Goal: Information Seeking & Learning: Learn about a topic

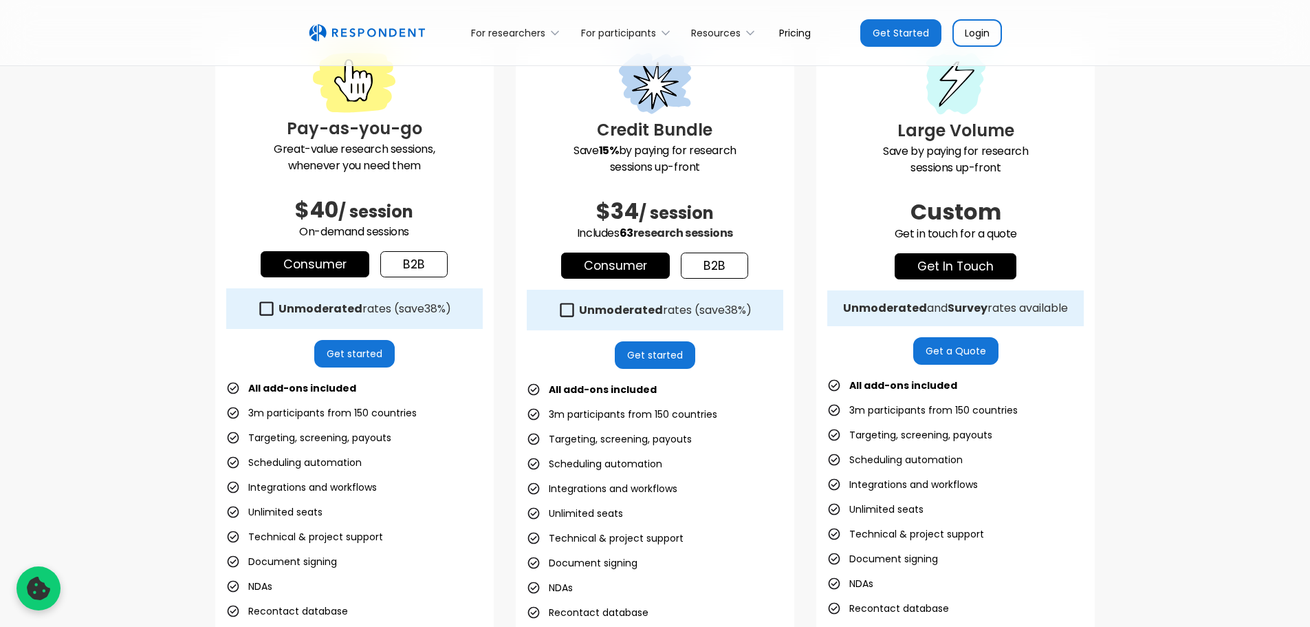
scroll to position [344, 0]
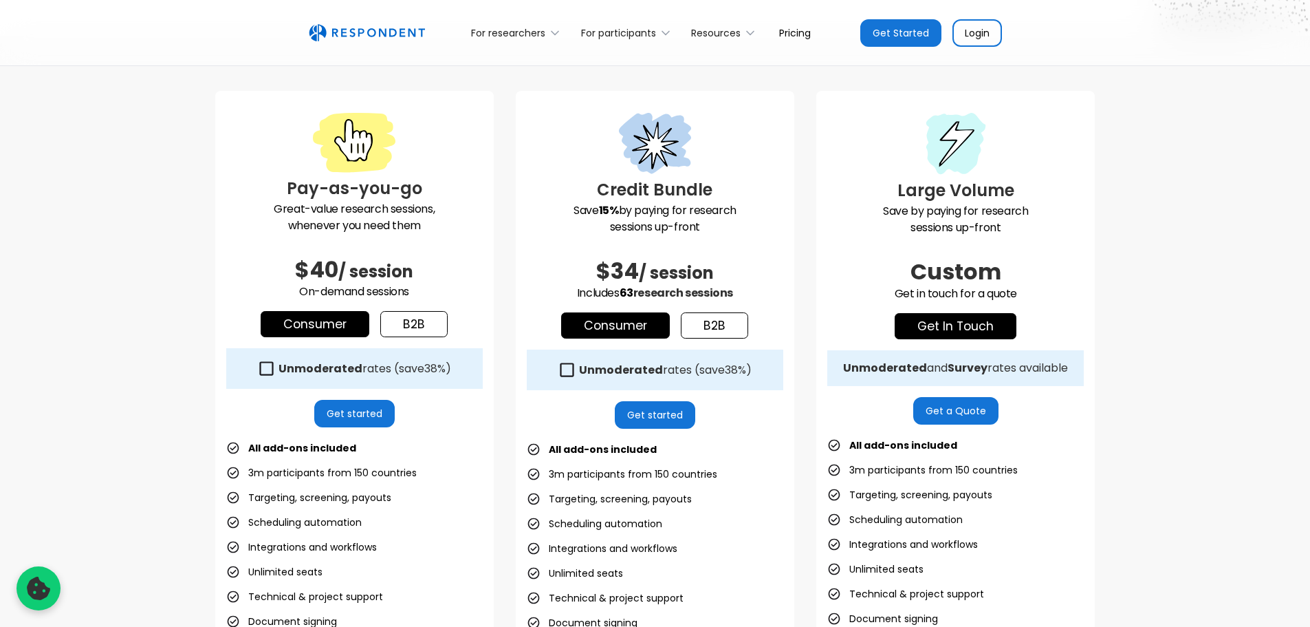
click at [325, 323] on link "Consumer" at bounding box center [315, 324] width 109 height 26
click at [262, 366] on icon at bounding box center [266, 368] width 19 height 19
click at [594, 325] on link "Consumer" at bounding box center [615, 325] width 109 height 26
click at [561, 371] on icon at bounding box center [568, 369] width 14 height 14
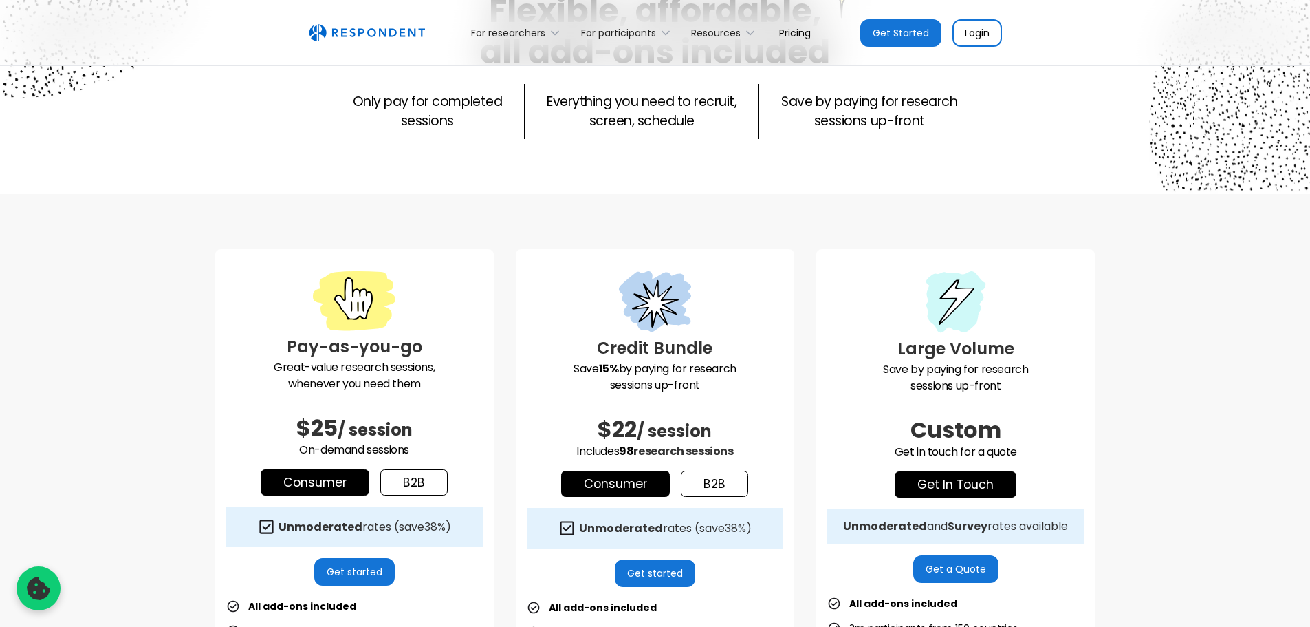
scroll to position [229, 0]
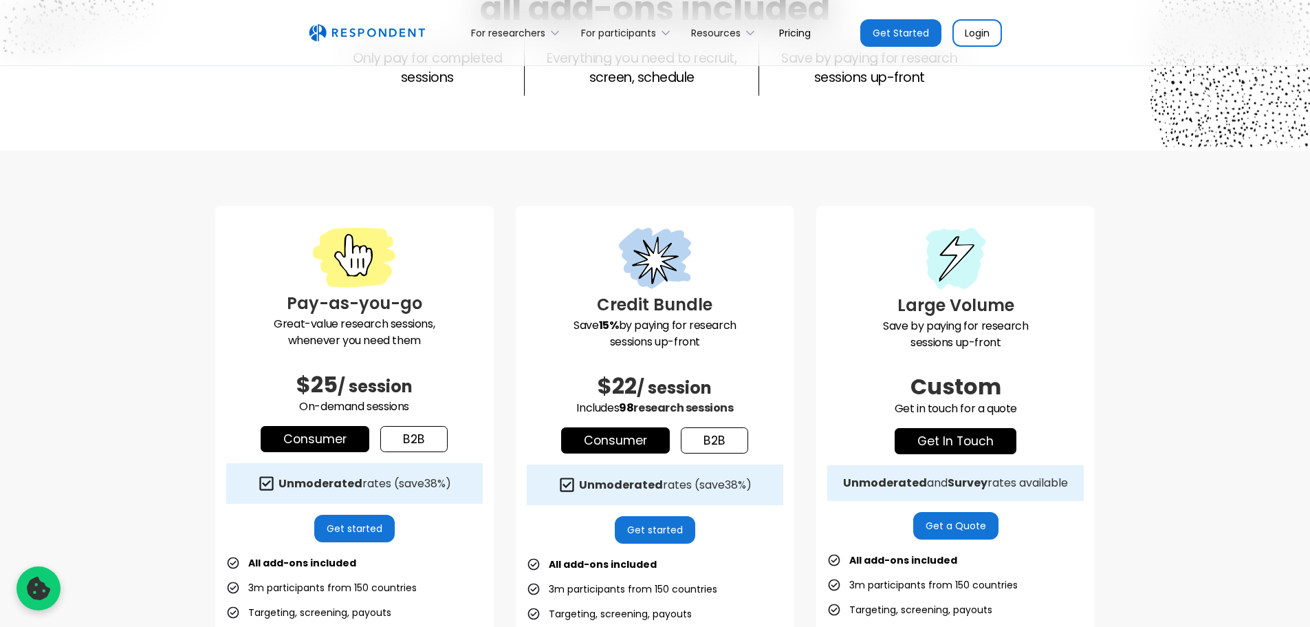
click at [268, 487] on icon at bounding box center [266, 483] width 19 height 19
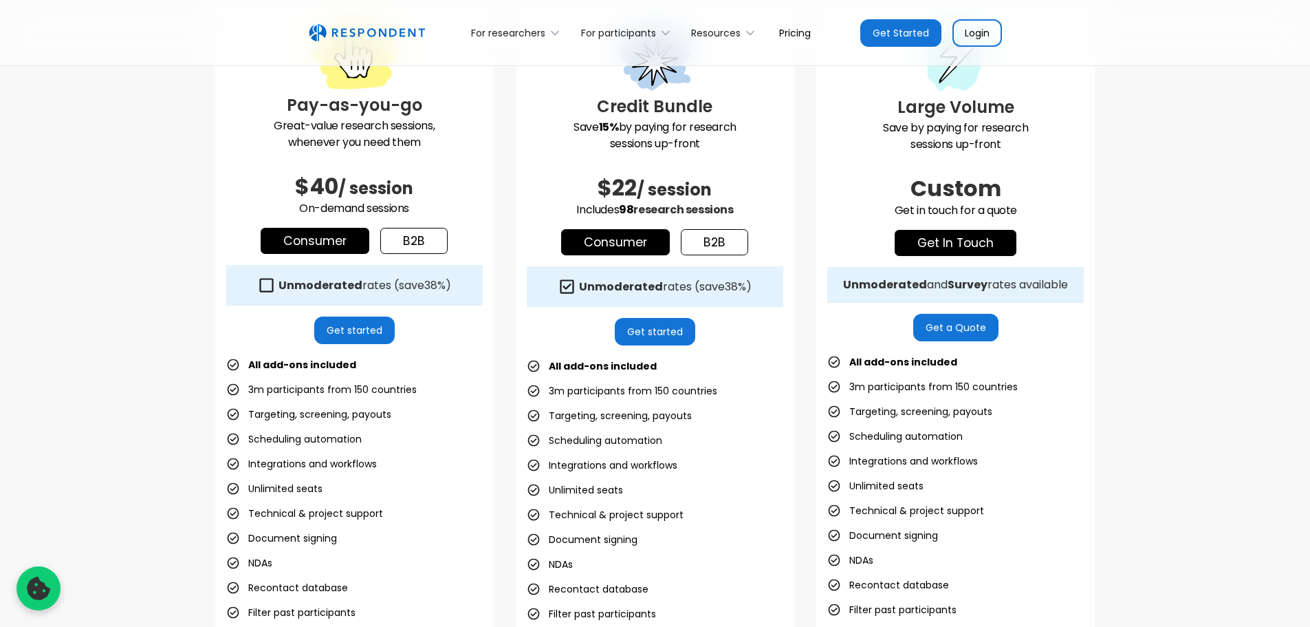
scroll to position [459, 0]
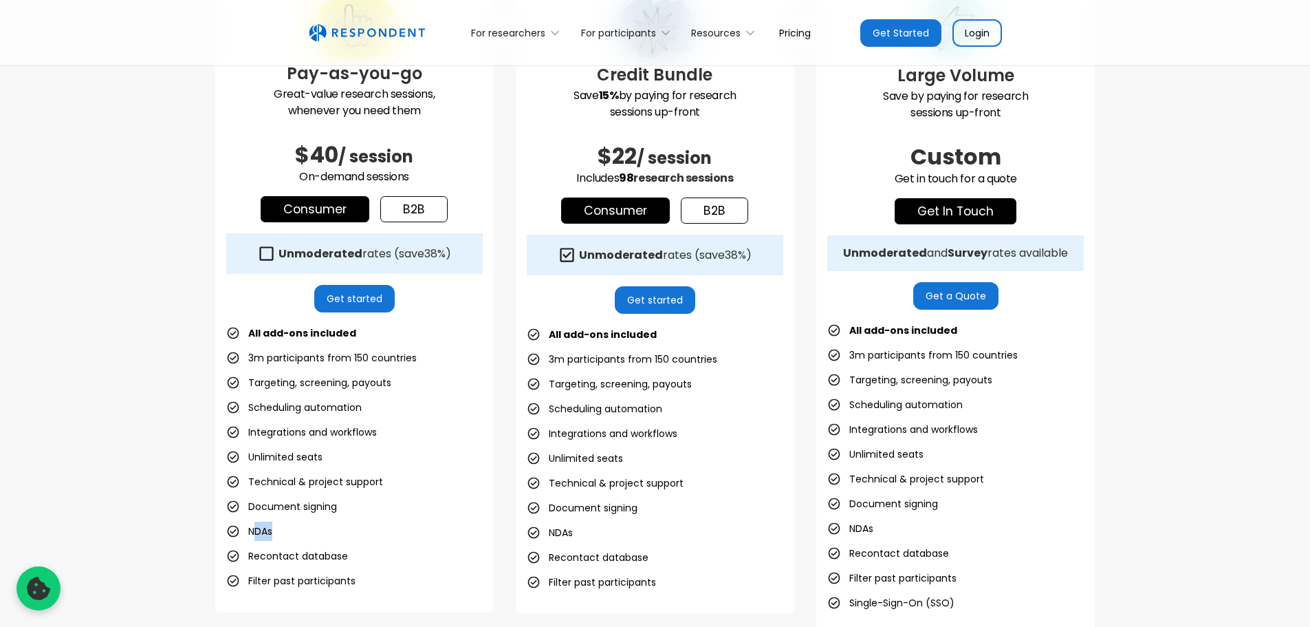
drag, startPoint x: 252, startPoint y: 530, endPoint x: 282, endPoint y: 532, distance: 30.3
click at [282, 532] on ul "All add-ons included 3m participants from 150 countries Targeting, screening, p…" at bounding box center [354, 456] width 257 height 267
click at [289, 534] on ul "All add-ons included 3m participants from 150 countries Targeting, screening, p…" at bounding box center [354, 456] width 257 height 267
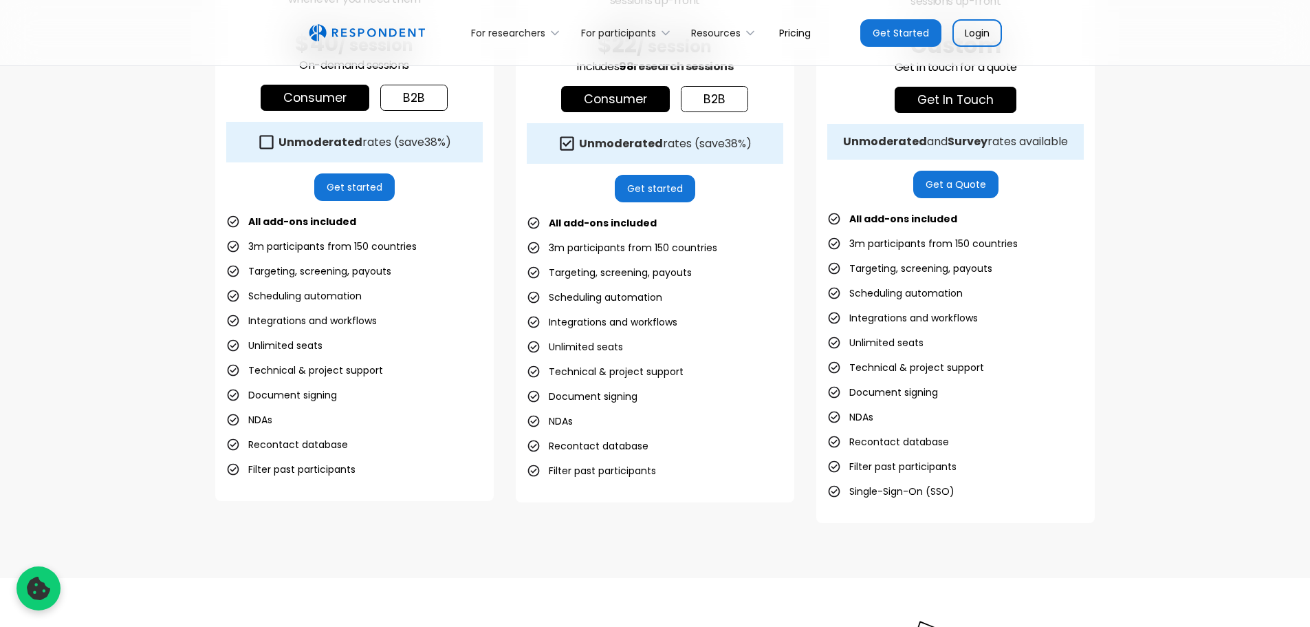
scroll to position [573, 0]
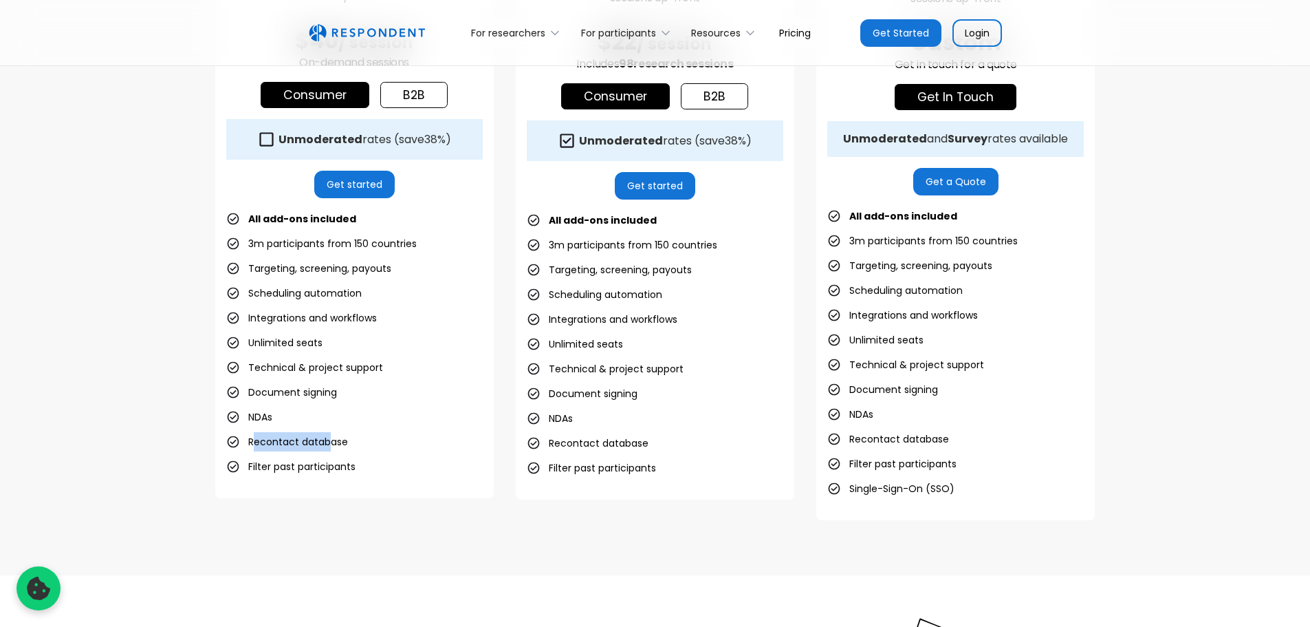
drag, startPoint x: 256, startPoint y: 442, endPoint x: 329, endPoint y: 441, distance: 72.9
click at [329, 441] on li "Recontact database" at bounding box center [287, 441] width 122 height 19
click at [336, 444] on li "Recontact database" at bounding box center [287, 441] width 122 height 19
drag, startPoint x: 272, startPoint y: 469, endPoint x: 367, endPoint y: 467, distance: 95.6
click at [367, 467] on ul "All add-ons included 3m participants from 150 countries Targeting, screening, p…" at bounding box center [354, 342] width 257 height 267
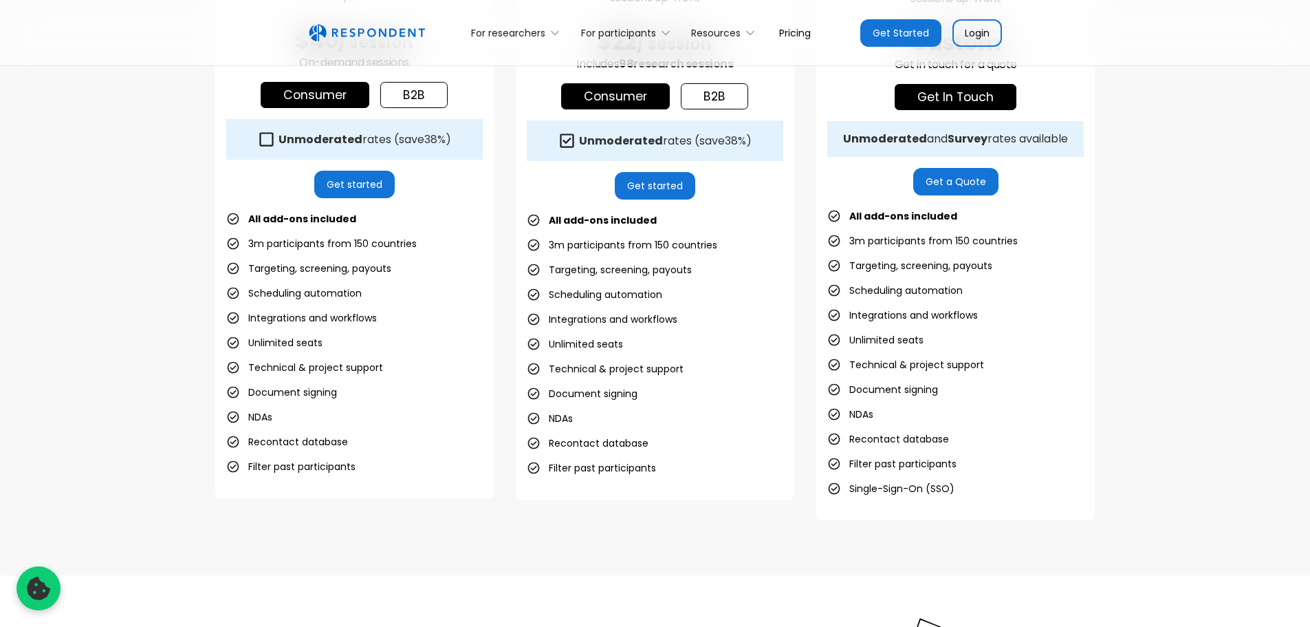
click at [583, 466] on li "Filter past participants" at bounding box center [591, 467] width 129 height 19
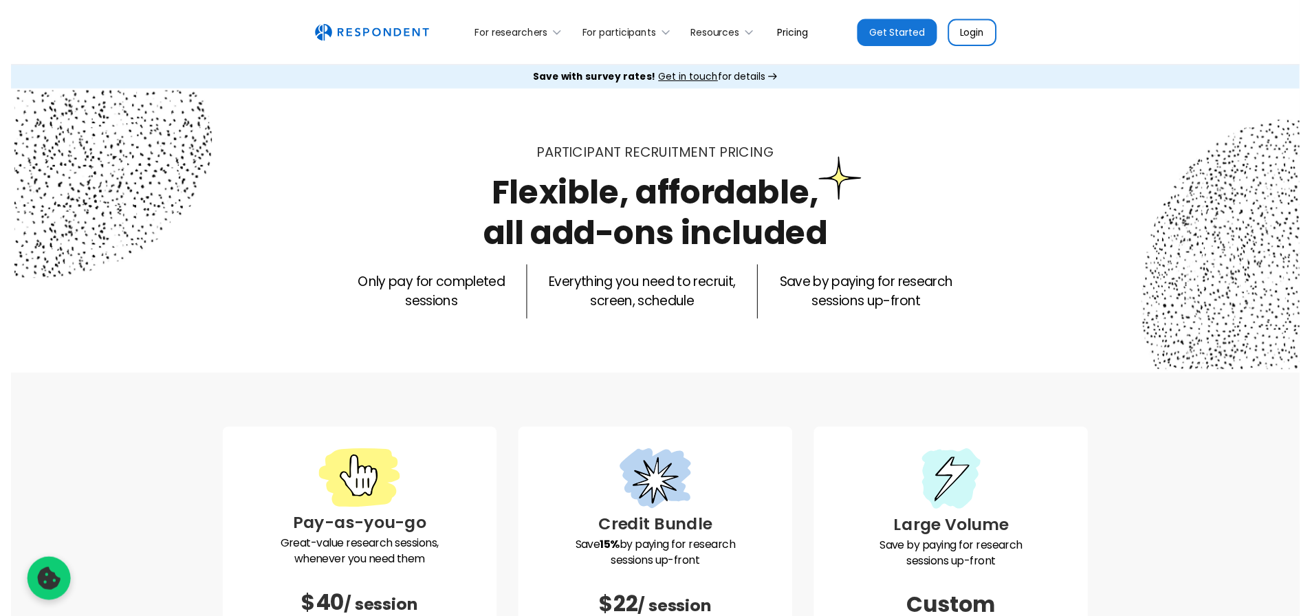
scroll to position [0, 0]
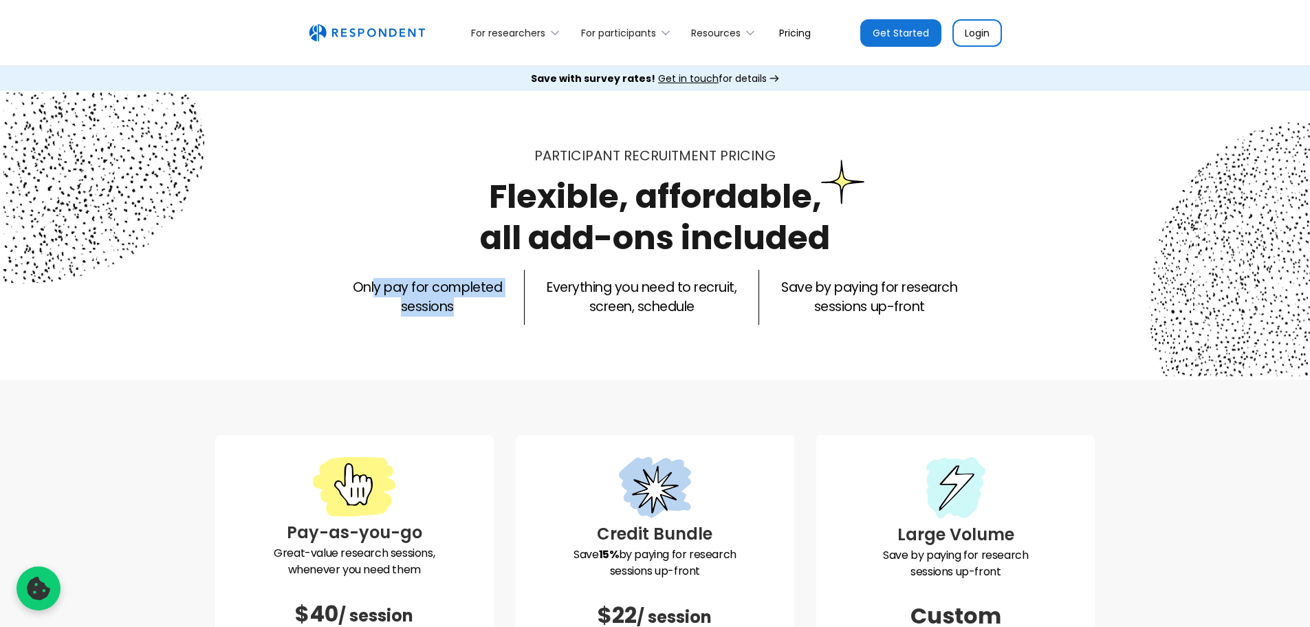
drag, startPoint x: 376, startPoint y: 290, endPoint x: 474, endPoint y: 310, distance: 99.7
click at [474, 310] on p "Only pay for completed sessions" at bounding box center [427, 297] width 149 height 39
click at [488, 311] on p "Only pay for completed sessions" at bounding box center [427, 297] width 149 height 39
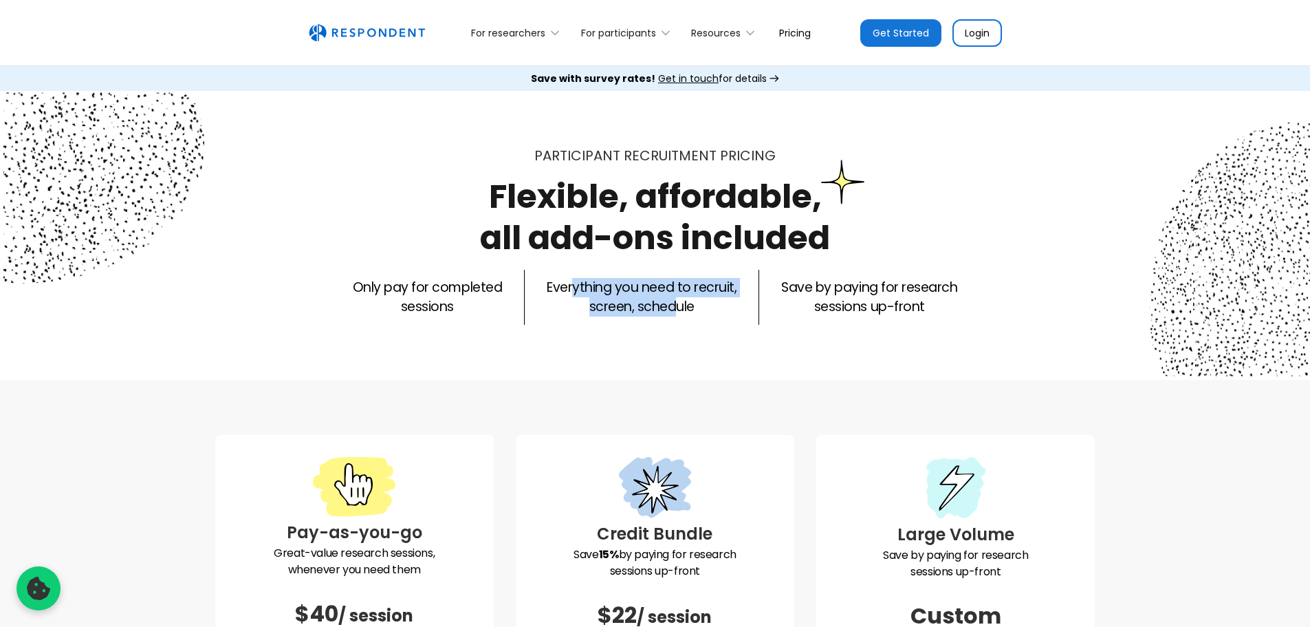
drag, startPoint x: 574, startPoint y: 292, endPoint x: 695, endPoint y: 316, distance: 123.4
click at [677, 312] on p "Everything you need to recruit, screen, schedule" at bounding box center [642, 297] width 190 height 39
click at [703, 317] on div "Only pay for completed sessions Everything you need to recruit, screen, schedul…" at bounding box center [655, 297] width 880 height 55
click at [519, 32] on div "For researchers" at bounding box center [508, 33] width 74 height 14
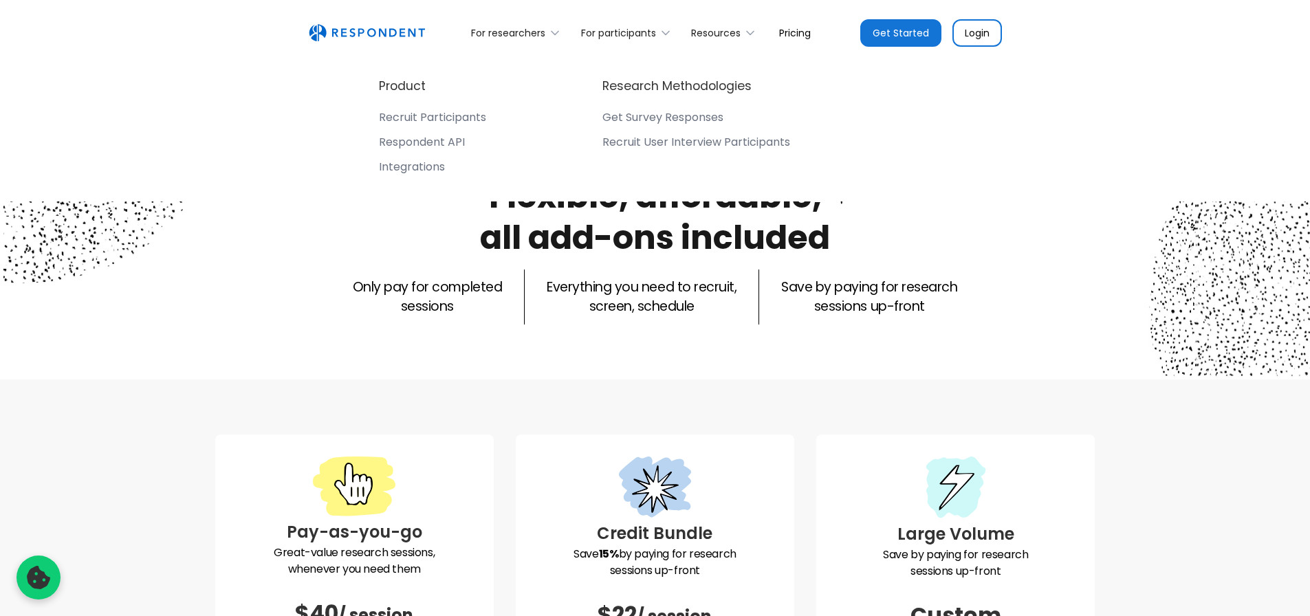
click at [788, 33] on link "Pricing" at bounding box center [795, 33] width 54 height 32
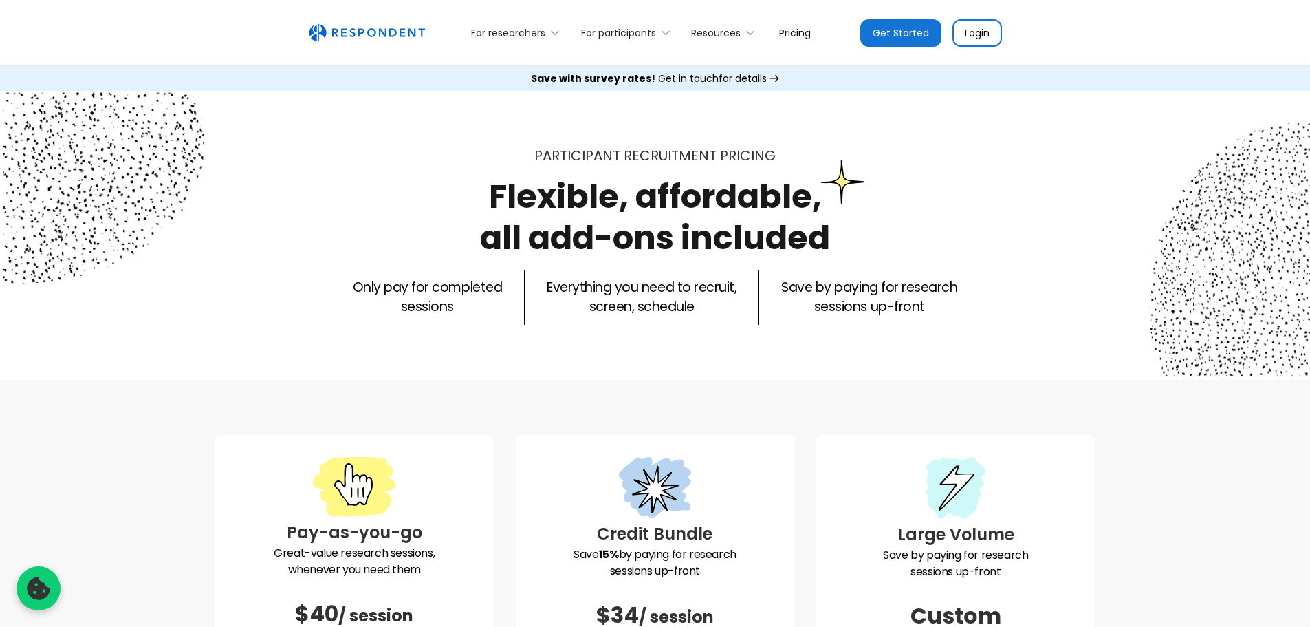
click at [732, 77] on div "Save with survey rates! Get in touch for details" at bounding box center [649, 79] width 236 height 14
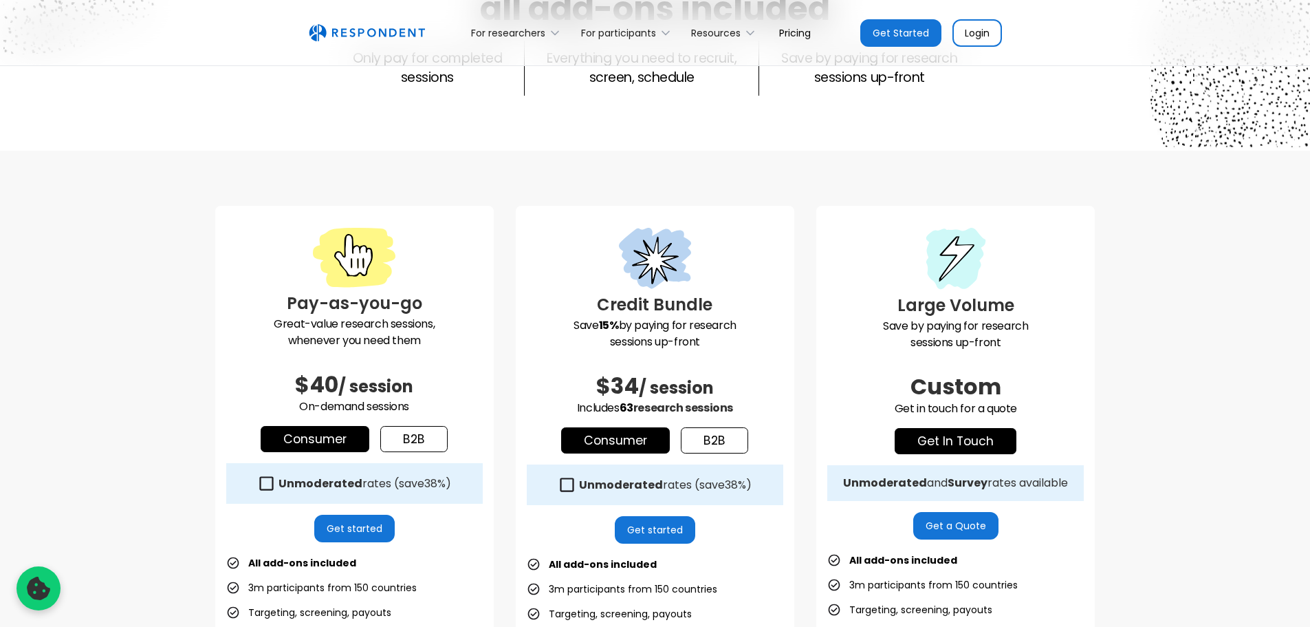
scroll to position [344, 0]
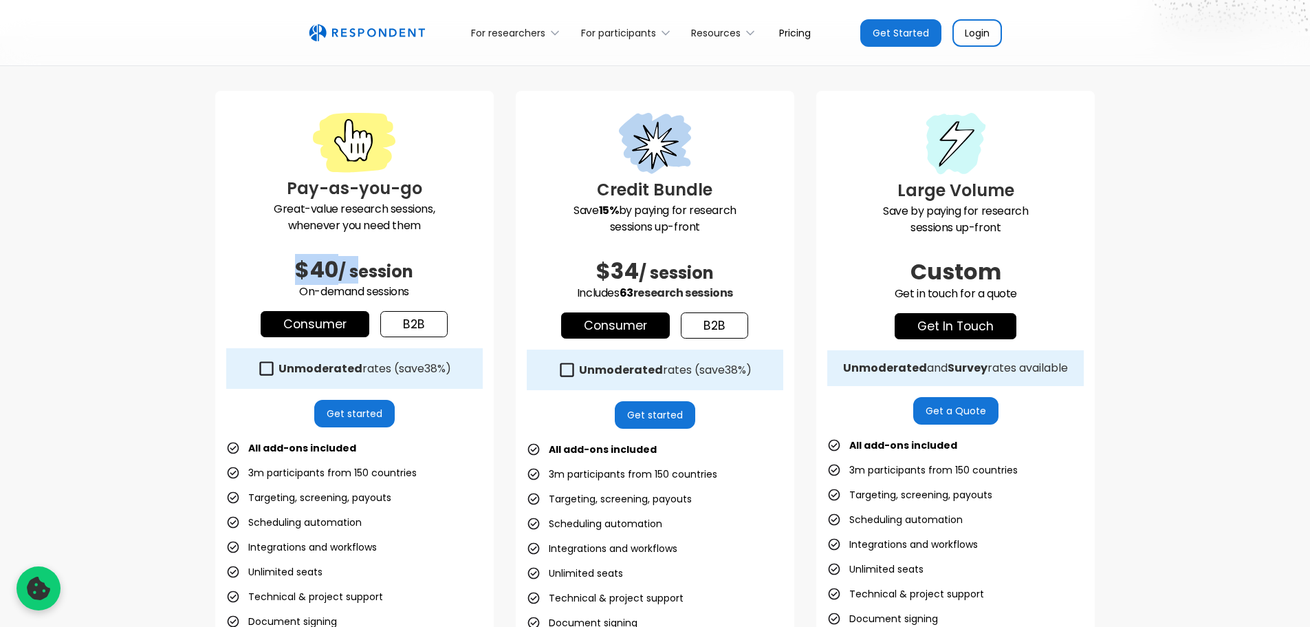
drag, startPoint x: 291, startPoint y: 268, endPoint x: 362, endPoint y: 277, distance: 72.1
click at [364, 271] on h2 "$40 / session" at bounding box center [354, 270] width 257 height 28
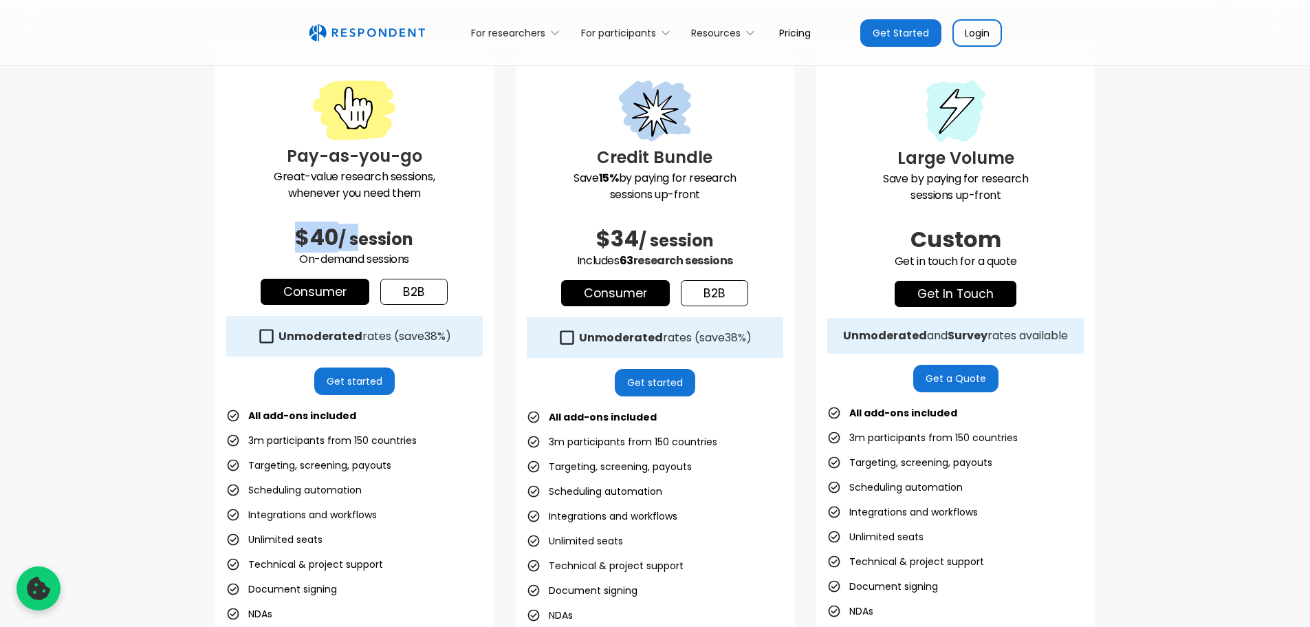
scroll to position [459, 0]
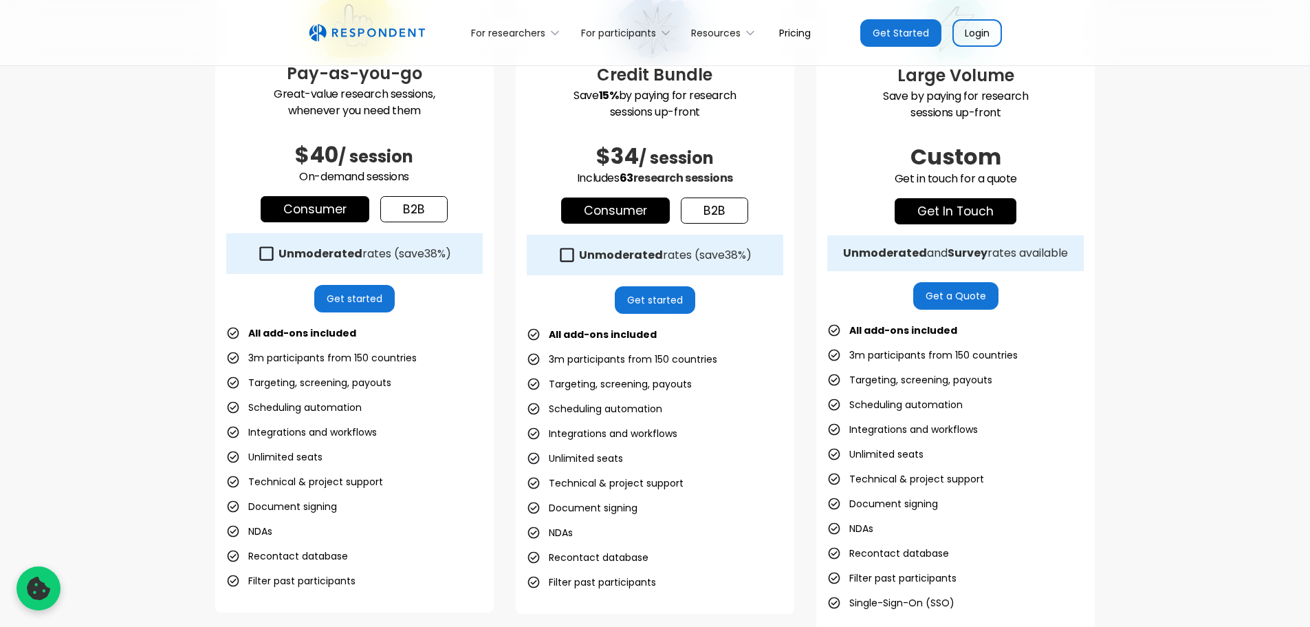
click at [185, 199] on div "Pay-as-you-go Great-value research sessions, whenever you need them $40 / sessi…" at bounding box center [655, 305] width 1310 height 768
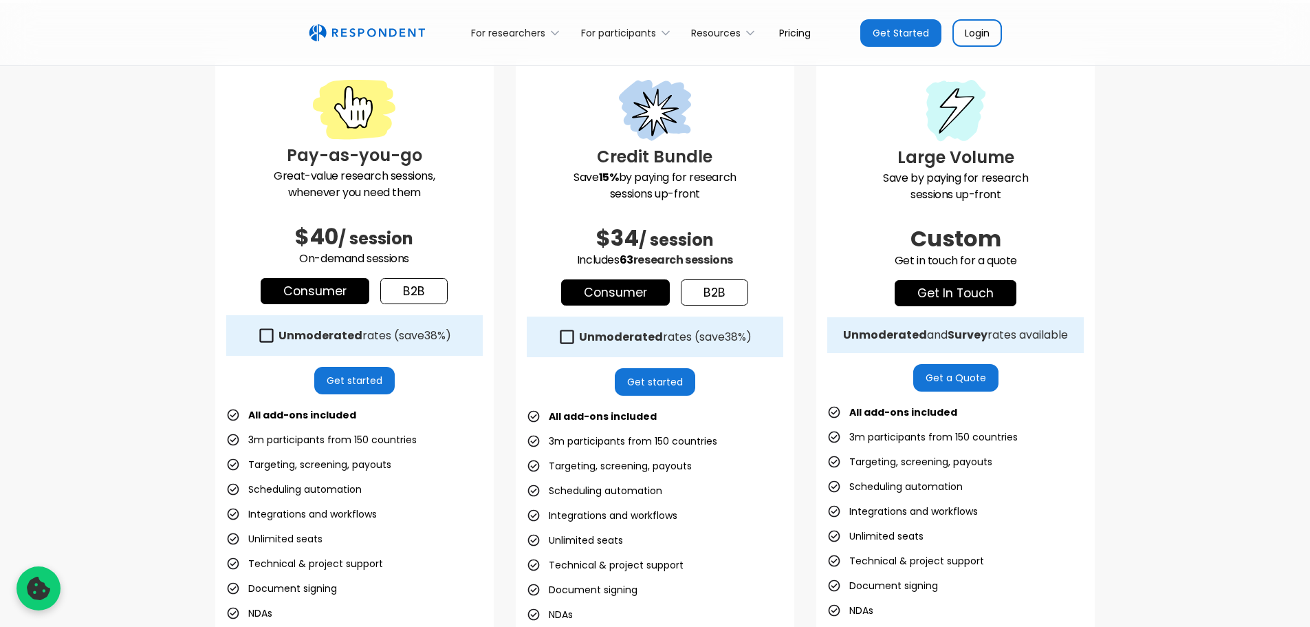
scroll to position [344, 0]
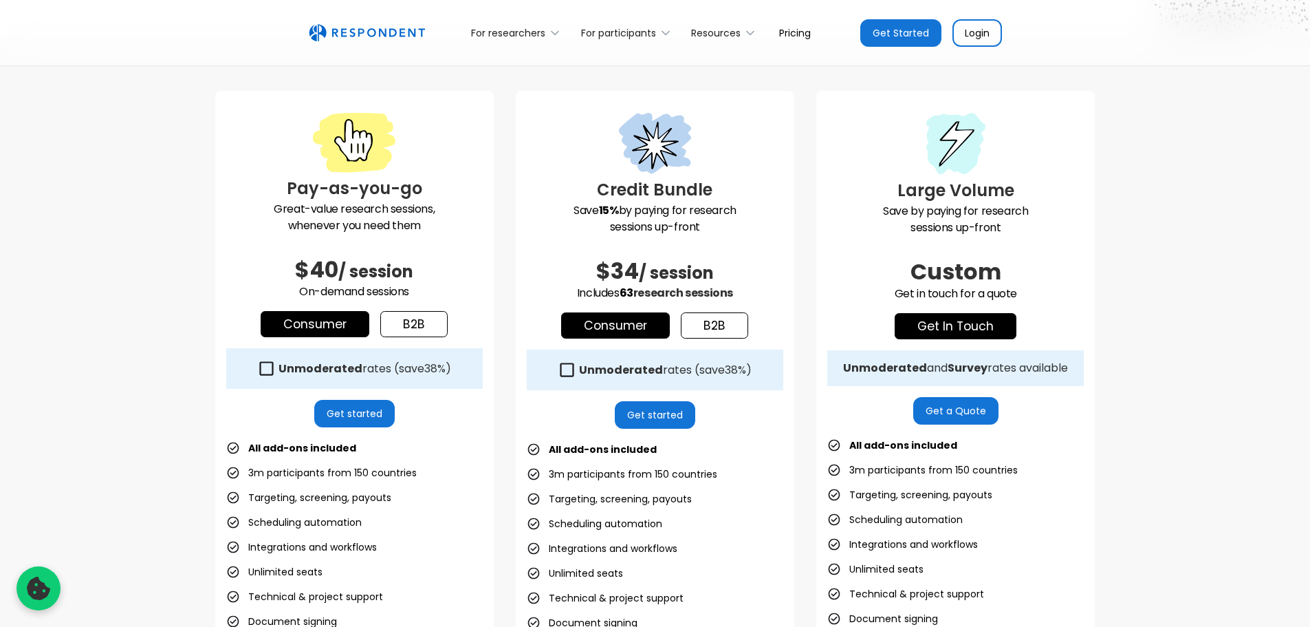
click at [563, 371] on icon at bounding box center [567, 369] width 19 height 19
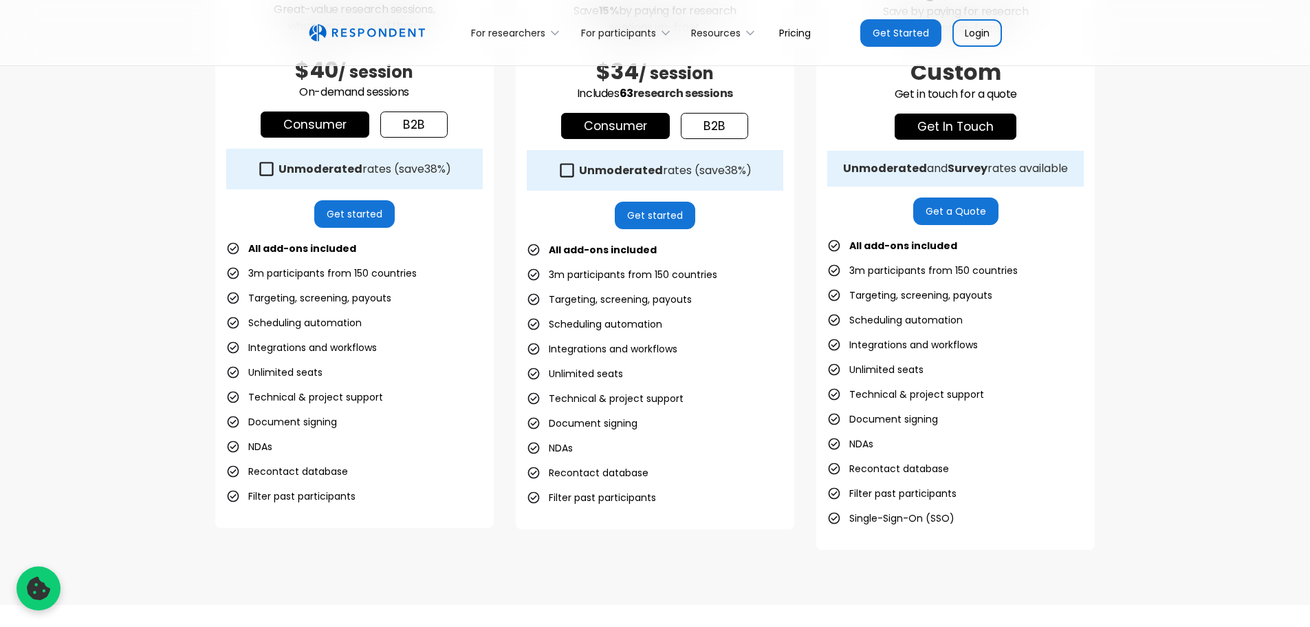
scroll to position [573, 0]
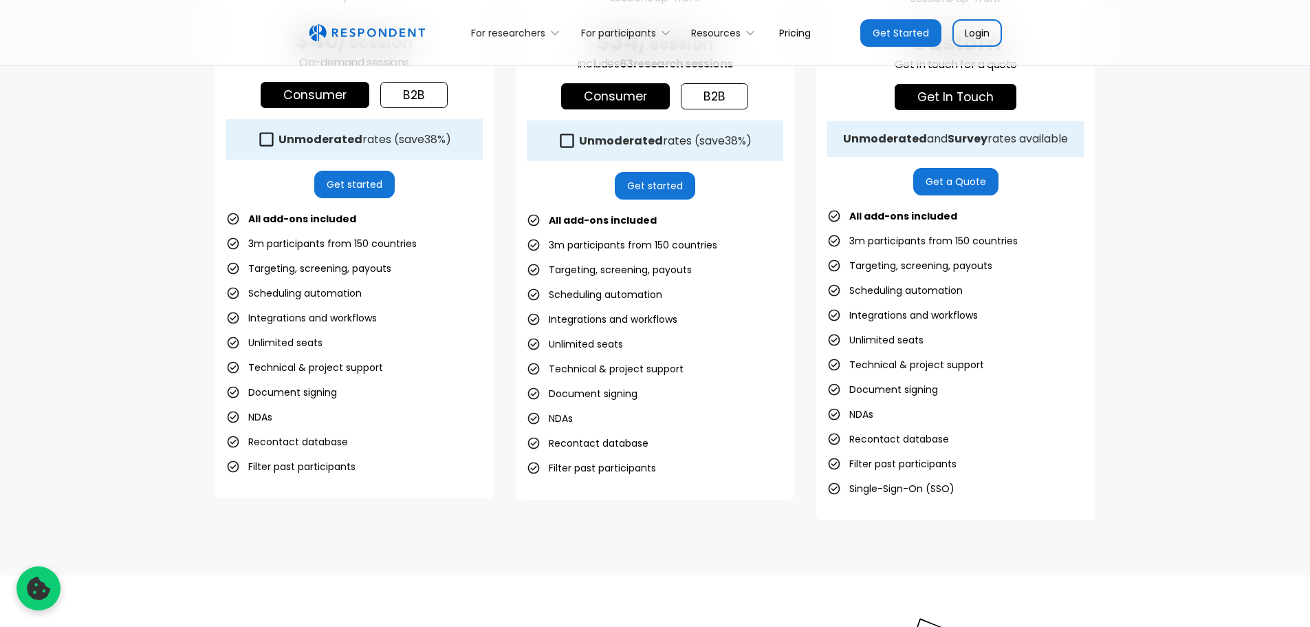
click at [535, 418] on li "NDAs" at bounding box center [550, 418] width 46 height 19
click at [233, 413] on li "NDAs" at bounding box center [249, 416] width 46 height 19
click at [242, 391] on li "Document signing" at bounding box center [281, 391] width 111 height 19
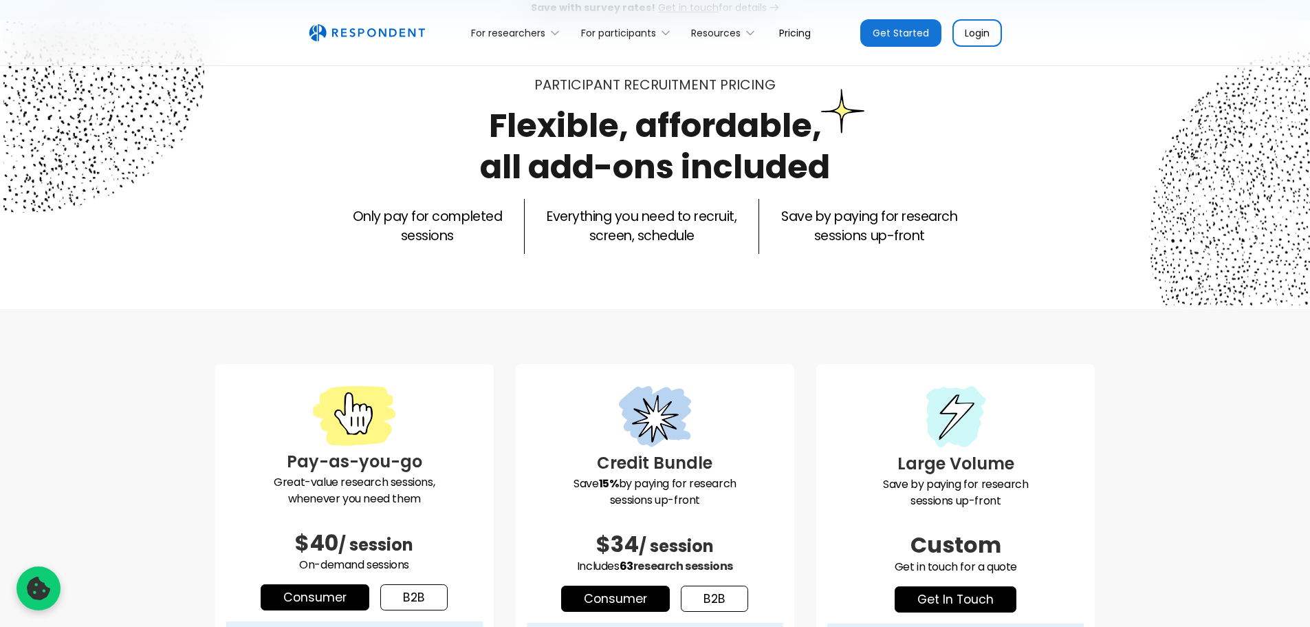
scroll to position [80, 0]
